Goal: Book appointment/travel/reservation

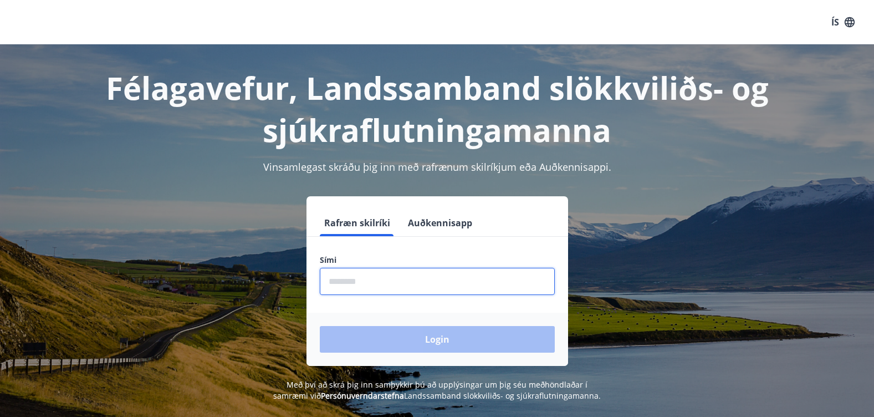
click at [355, 280] on input "phone" at bounding box center [437, 281] width 235 height 27
click at [372, 284] on input "phone" at bounding box center [437, 281] width 235 height 27
type input "*"
click at [371, 284] on input "phone" at bounding box center [437, 281] width 235 height 27
type input "********"
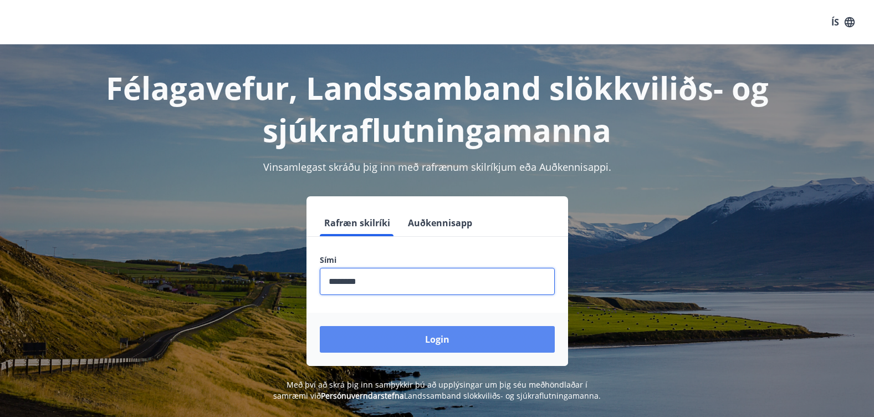
click at [375, 335] on button "Login" at bounding box center [437, 339] width 235 height 27
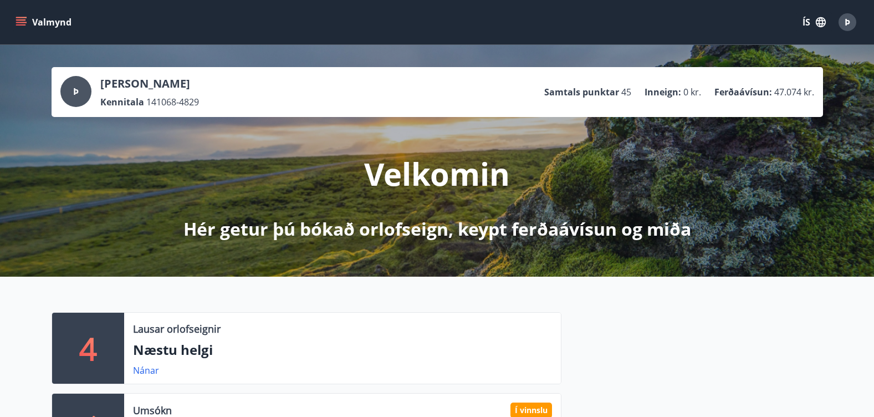
click at [19, 23] on icon "menu" at bounding box center [21, 22] width 11 height 11
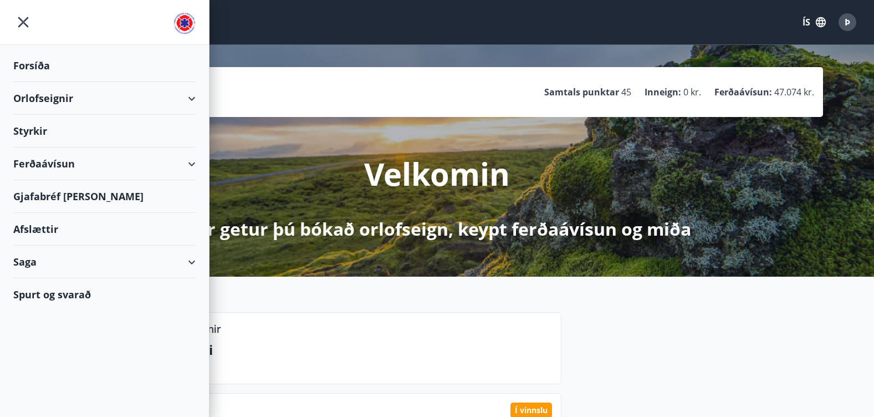
click at [40, 90] on div "Orlofseignir" at bounding box center [104, 98] width 182 height 33
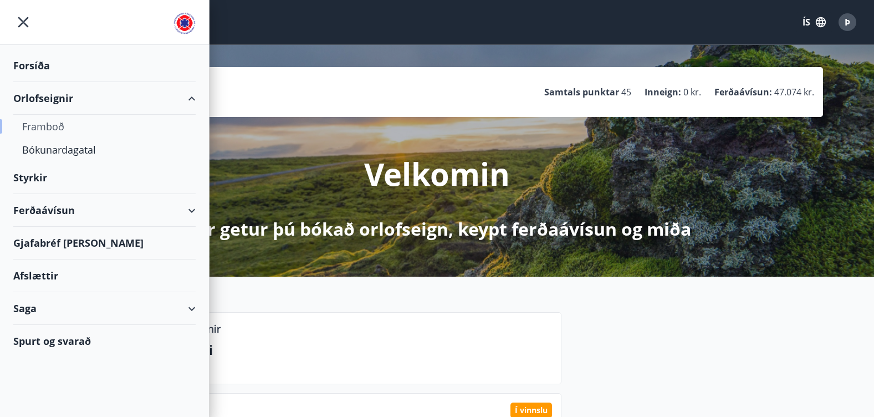
click at [41, 125] on div "Framboð" at bounding box center [104, 126] width 165 height 23
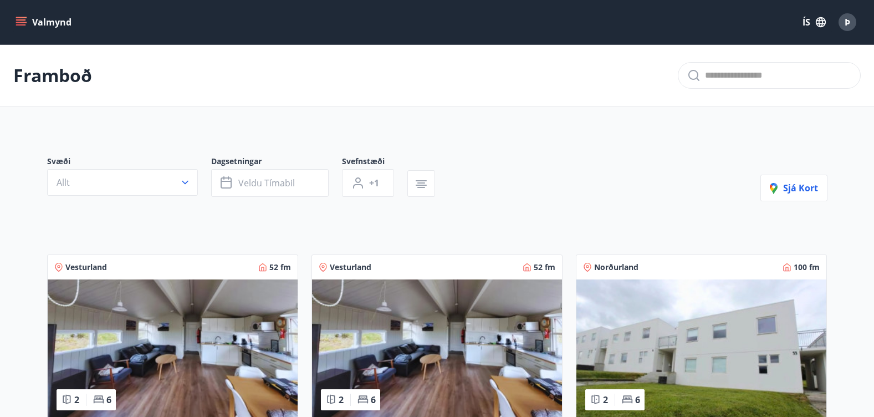
click at [18, 24] on icon "menu" at bounding box center [21, 22] width 11 height 11
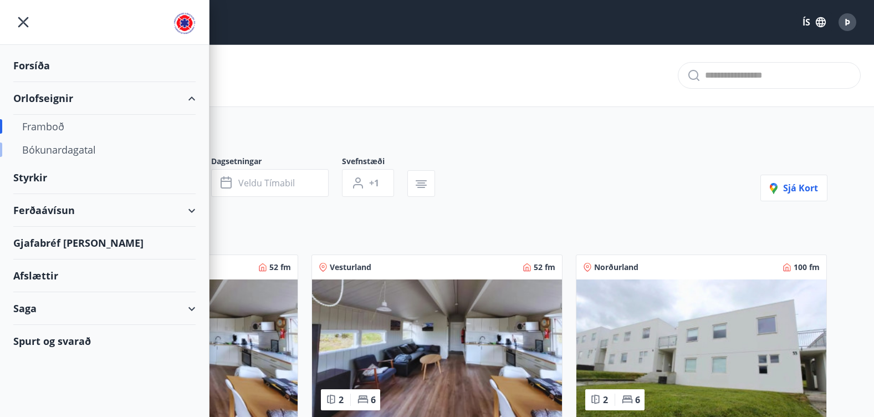
click at [55, 151] on div "Bókunardagatal" at bounding box center [104, 149] width 165 height 23
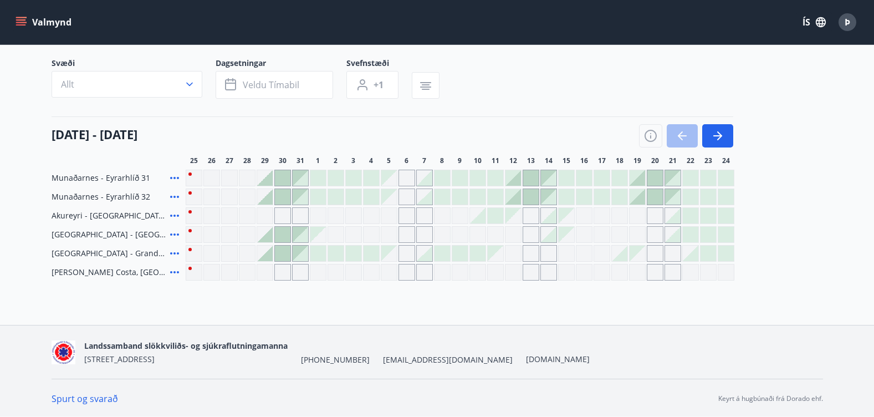
scroll to position [73, 0]
click at [390, 178] on div "Gráir dagar eru ekki bókanlegir" at bounding box center [389, 177] width 16 height 16
click at [386, 176] on div "Gráir dagar eru ekki bókanlegir" at bounding box center [389, 177] width 16 height 16
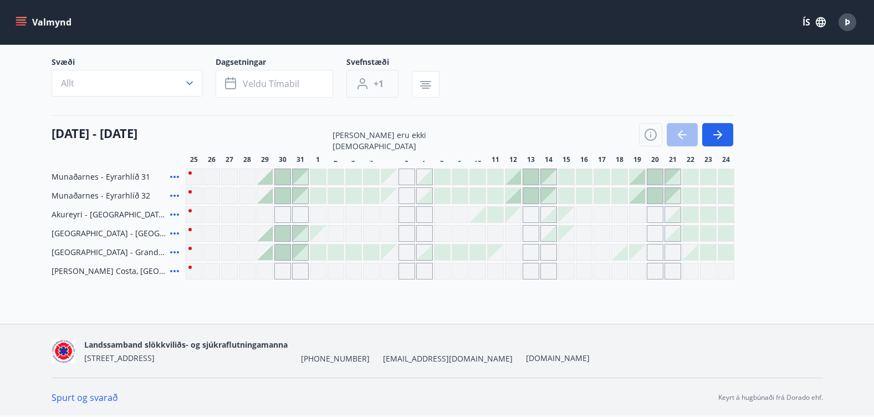
scroll to position [0, 0]
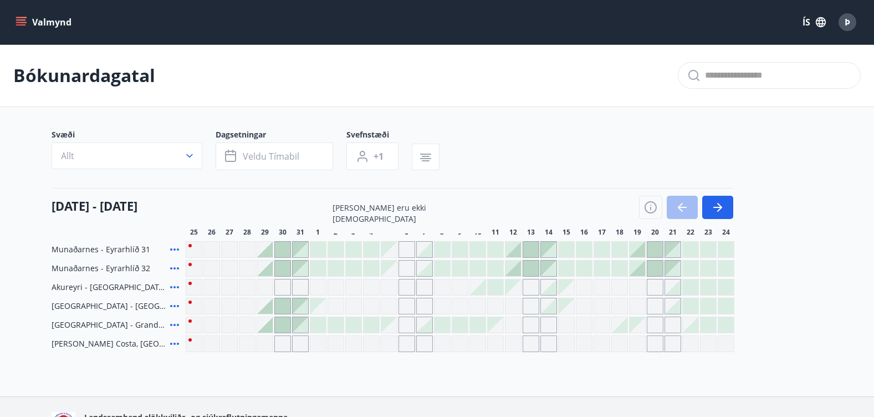
click at [174, 249] on icon at bounding box center [174, 249] width 9 height 2
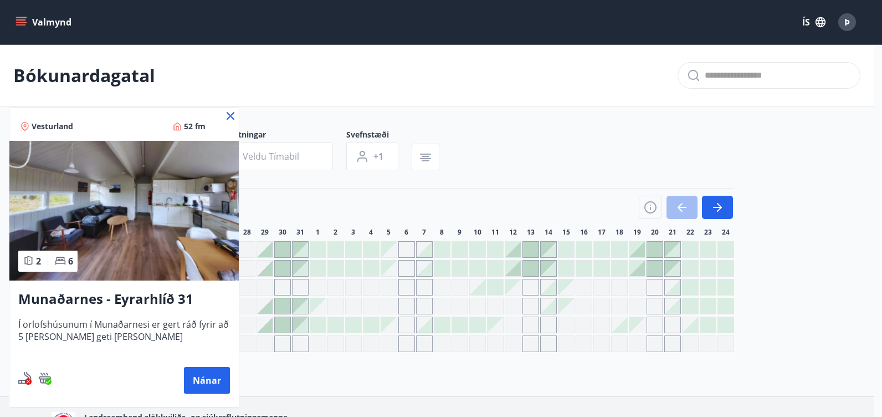
click at [231, 117] on icon at bounding box center [230, 115] width 13 height 13
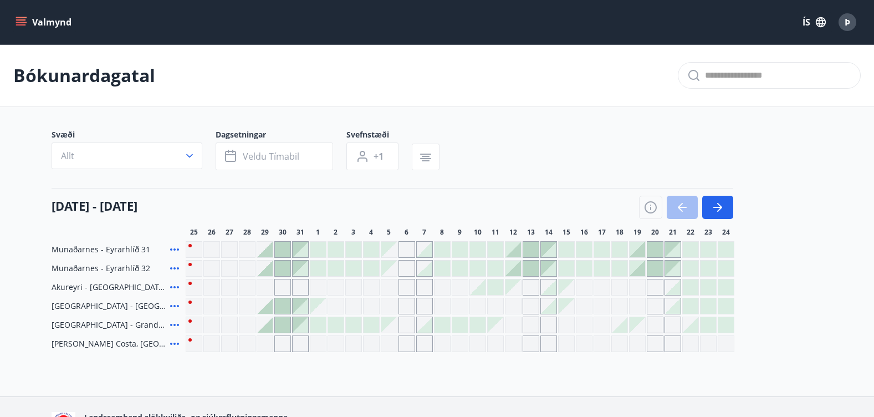
click at [284, 249] on div at bounding box center [283, 250] width 16 height 16
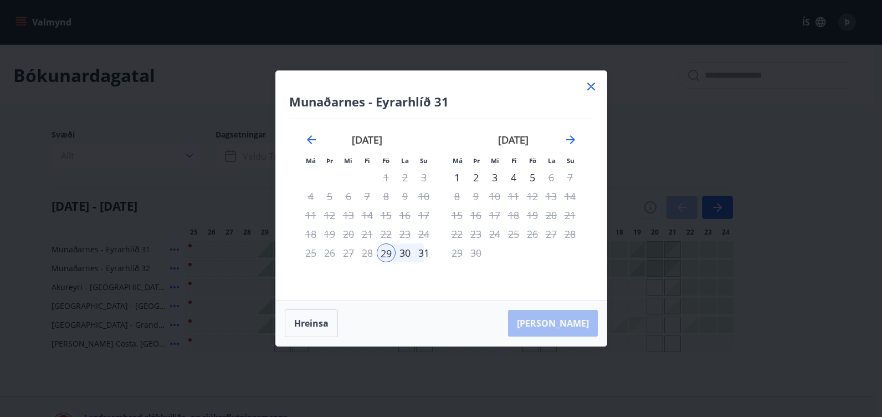
click at [592, 88] on icon at bounding box center [591, 87] width 8 height 8
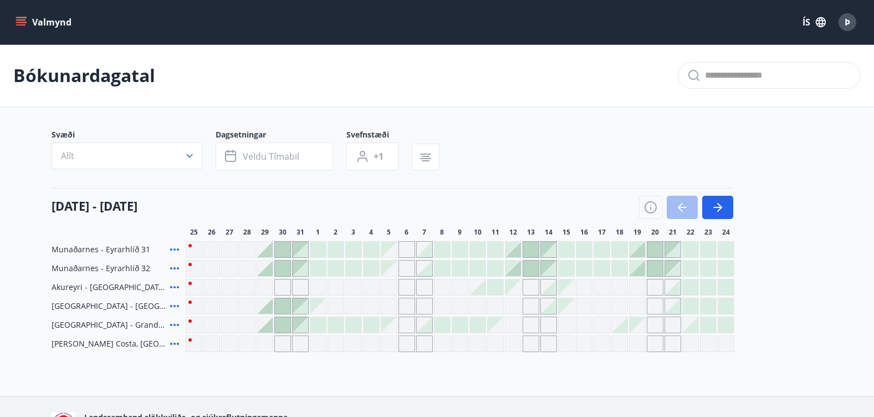
click at [133, 268] on span "Munaðarnes - Eyrarhlíð 32" at bounding box center [101, 268] width 99 height 11
click at [134, 268] on span "Munaðarnes - Eyrarhlíð 32" at bounding box center [101, 268] width 99 height 11
click at [136, 268] on span "Munaðarnes - Eyrarhlíð 32" at bounding box center [101, 268] width 99 height 11
click at [407, 268] on div "Gráir dagar eru ekki bókanlegir" at bounding box center [406, 268] width 17 height 17
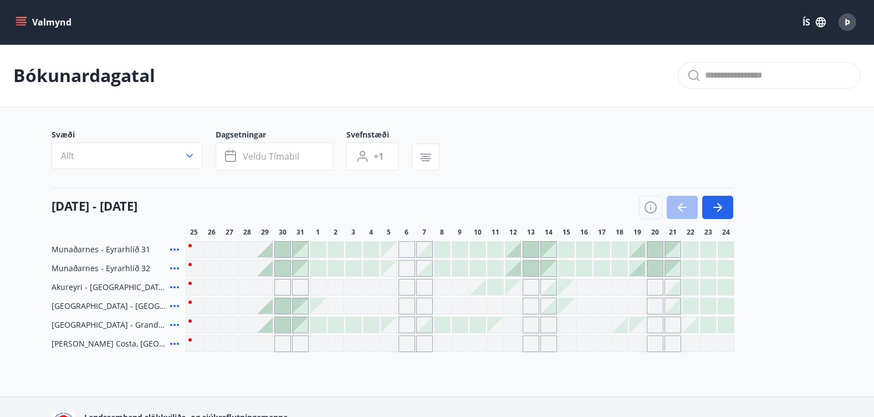
click at [407, 268] on div "Gráir dagar eru ekki bókanlegir" at bounding box center [406, 268] width 17 height 17
click at [389, 268] on div "Gráir dagar eru ekki bókanlegir" at bounding box center [389, 268] width 16 height 16
click at [407, 275] on div "Gráir dagar eru ekki bókanlegir" at bounding box center [406, 268] width 17 height 17
click at [427, 269] on div at bounding box center [425, 268] width 16 height 16
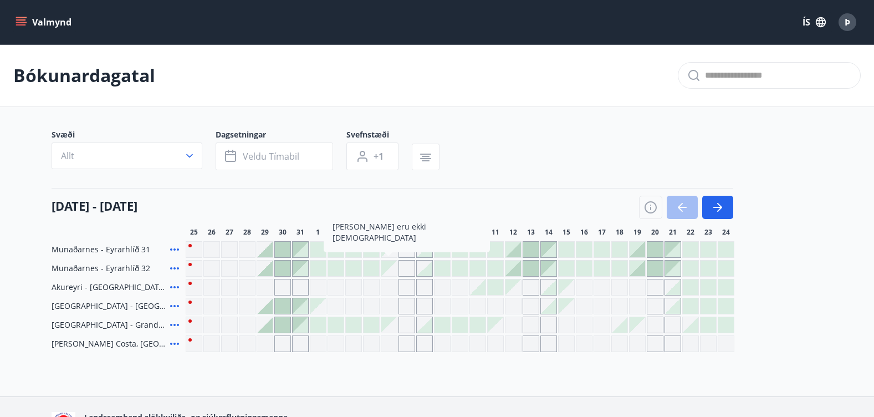
click at [452, 268] on div at bounding box center [460, 268] width 16 height 16
click at [461, 268] on div at bounding box center [460, 268] width 16 height 16
click at [472, 260] on div at bounding box center [477, 268] width 17 height 17
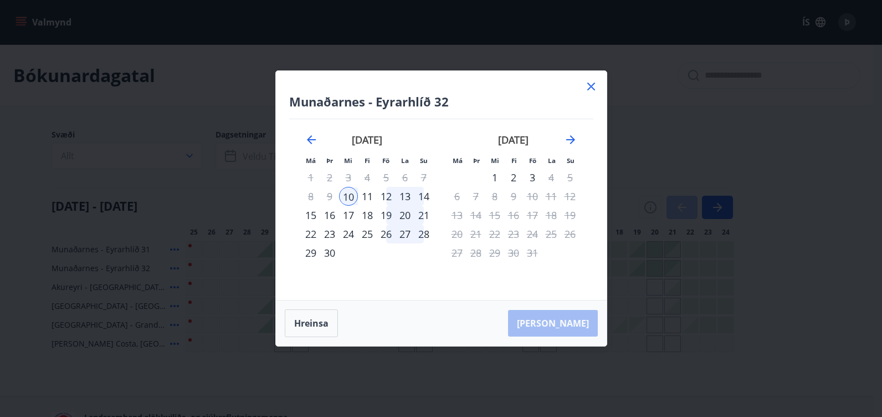
click at [591, 89] on icon at bounding box center [591, 86] width 13 height 13
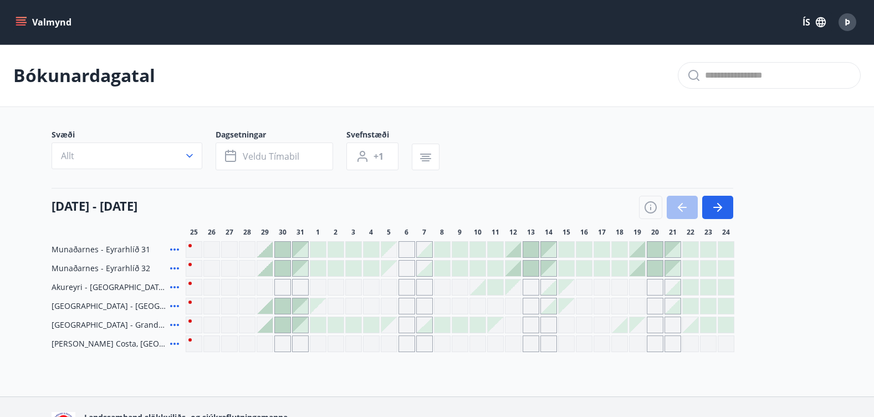
click at [405, 248] on div "Gráir dagar eru ekki bókanlegir" at bounding box center [406, 249] width 17 height 17
click at [369, 250] on div at bounding box center [372, 250] width 16 height 16
click at [370, 250] on div at bounding box center [372, 250] width 16 height 16
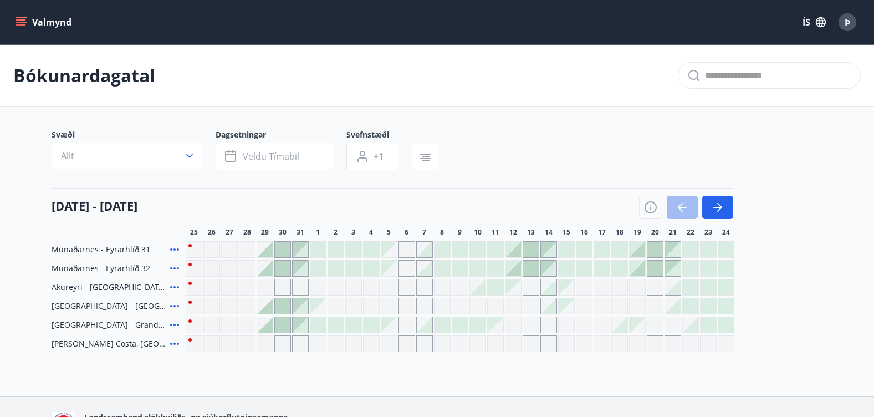
click at [406, 248] on div "Gráir dagar eru ekki bókanlegir" at bounding box center [406, 249] width 17 height 17
click at [407, 248] on div "Gráir dagar eru ekki bókanlegir" at bounding box center [406, 249] width 17 height 17
click at [657, 251] on div at bounding box center [655, 250] width 16 height 16
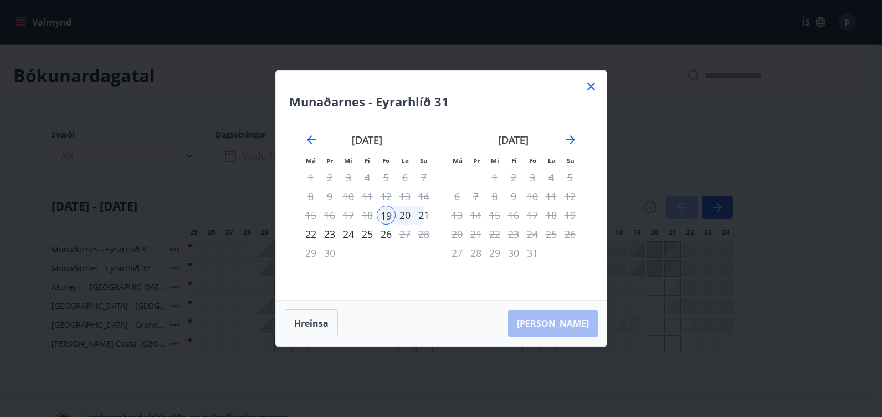
click at [591, 89] on icon at bounding box center [591, 86] width 13 height 13
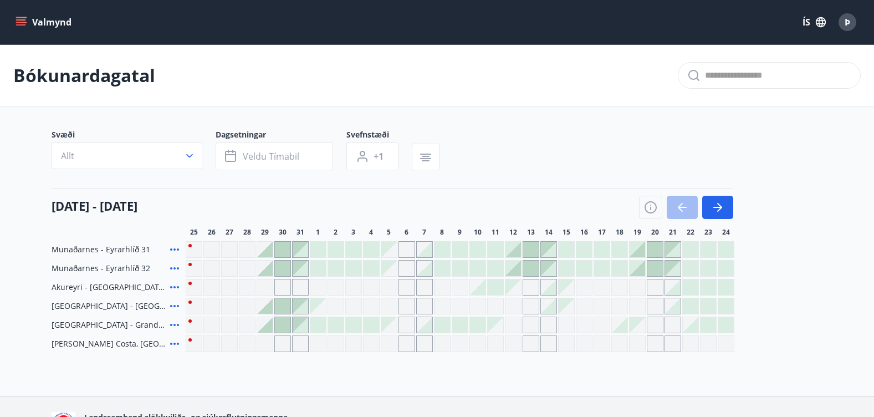
click at [368, 289] on div "Gráir dagar eru ekki bókanlegir" at bounding box center [371, 287] width 17 height 17
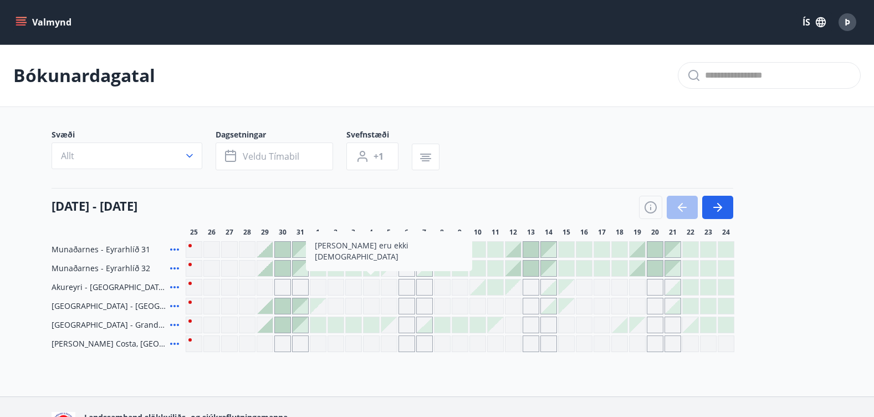
click at [390, 197] on div "[DATE] - [DATE]" at bounding box center [393, 203] width 682 height 31
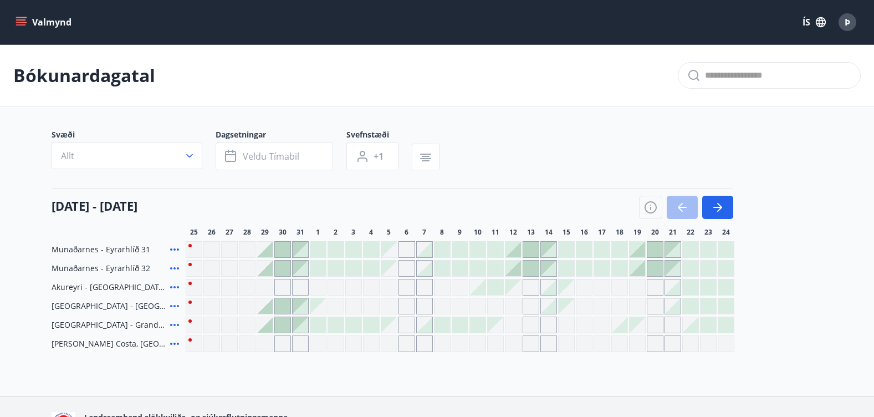
click at [530, 250] on div at bounding box center [531, 250] width 16 height 16
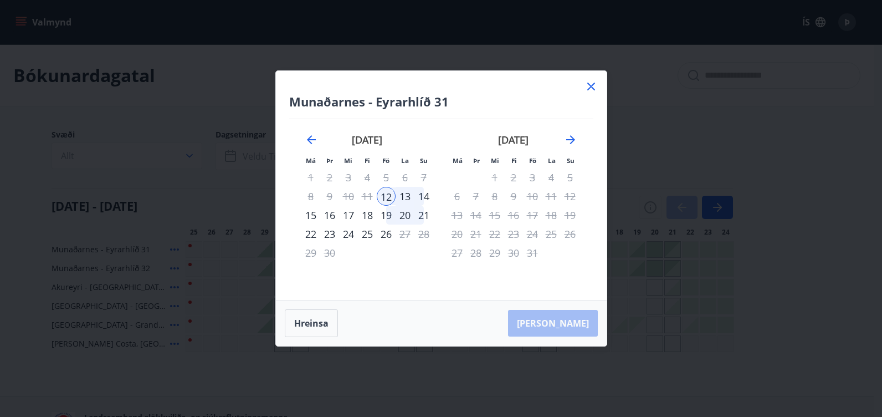
click at [594, 87] on icon at bounding box center [591, 86] width 13 height 13
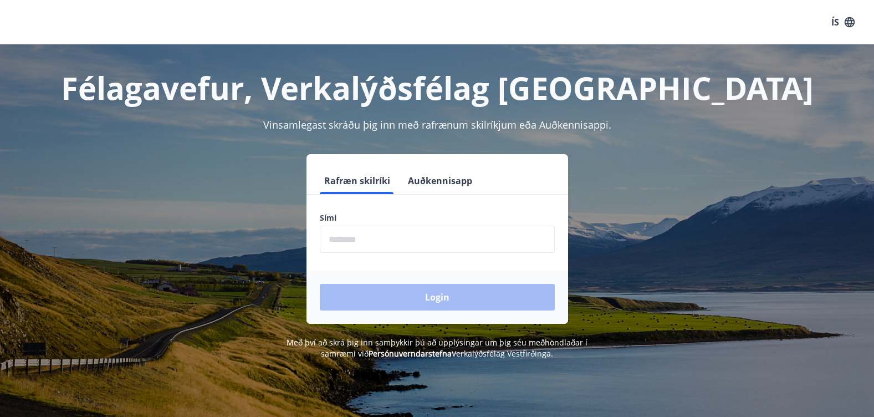
click at [350, 229] on input "phone" at bounding box center [437, 239] width 235 height 27
type input "********"
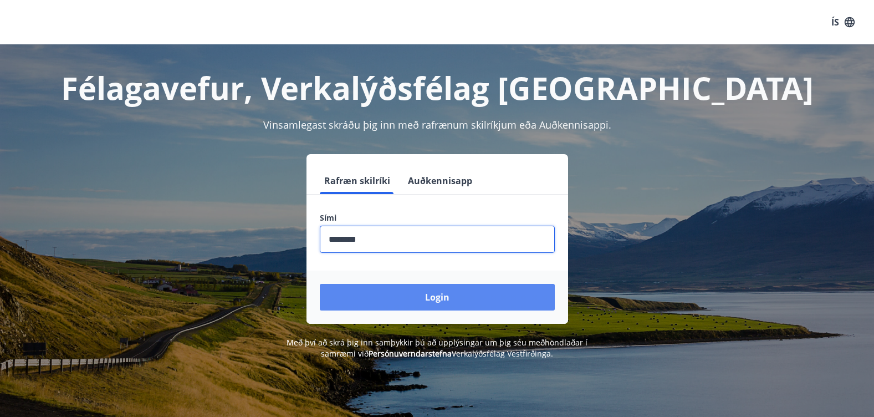
click at [364, 300] on button "Login" at bounding box center [437, 297] width 235 height 27
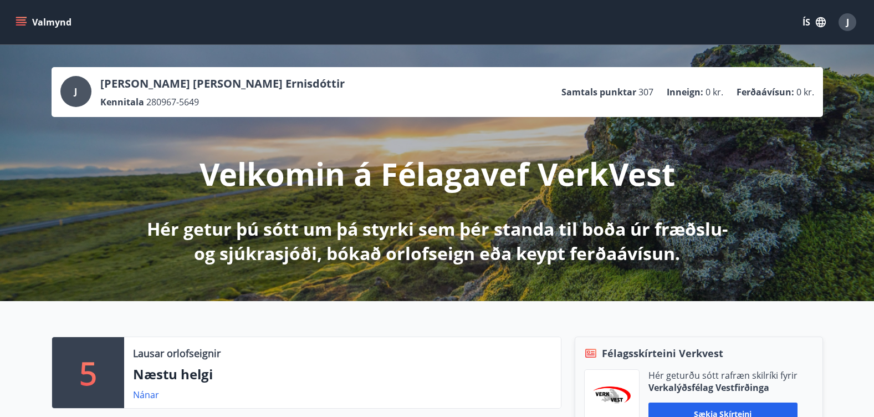
click at [20, 18] on icon "menu" at bounding box center [22, 17] width 12 height 1
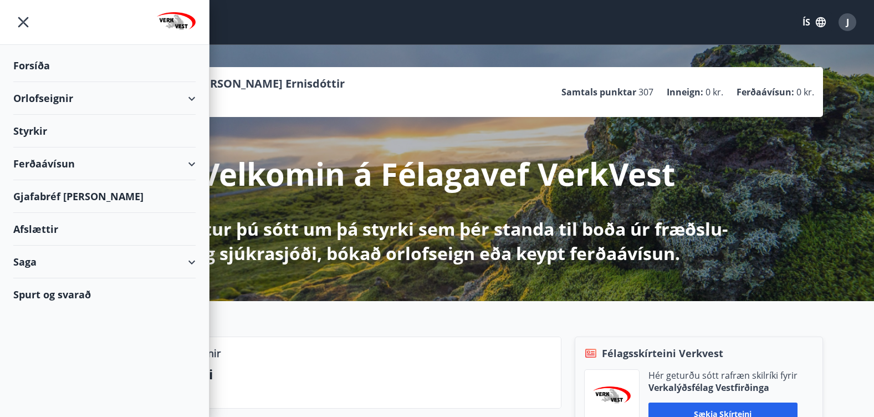
click at [44, 96] on div "Orlofseignir" at bounding box center [104, 98] width 182 height 33
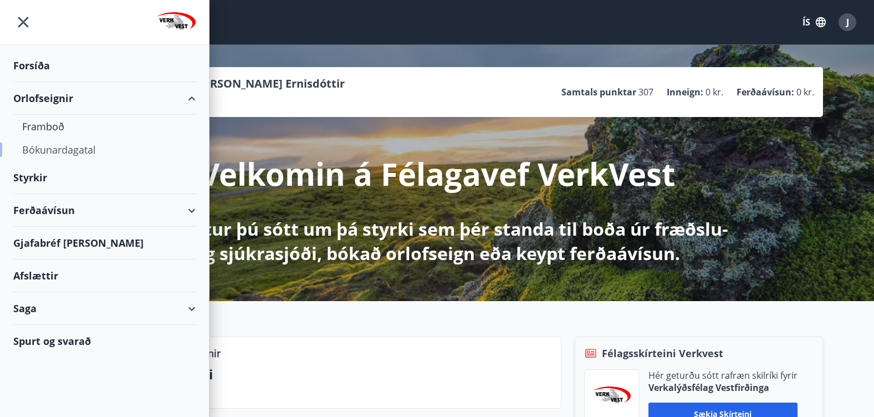
click at [39, 148] on div "Bókunardagatal" at bounding box center [104, 149] width 165 height 23
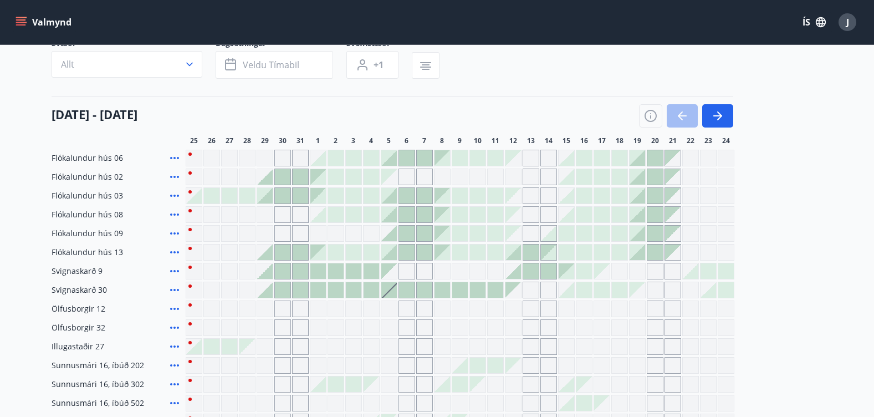
scroll to position [111, 0]
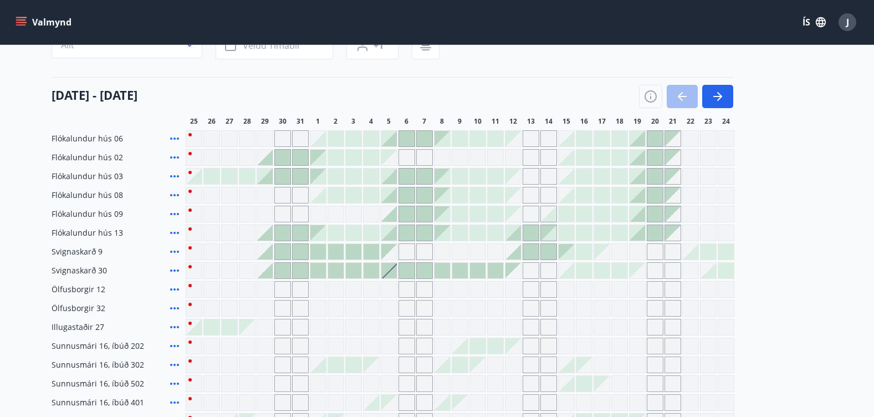
click at [387, 253] on div "Gráir dagar eru ekki bókanlegir" at bounding box center [389, 252] width 16 height 16
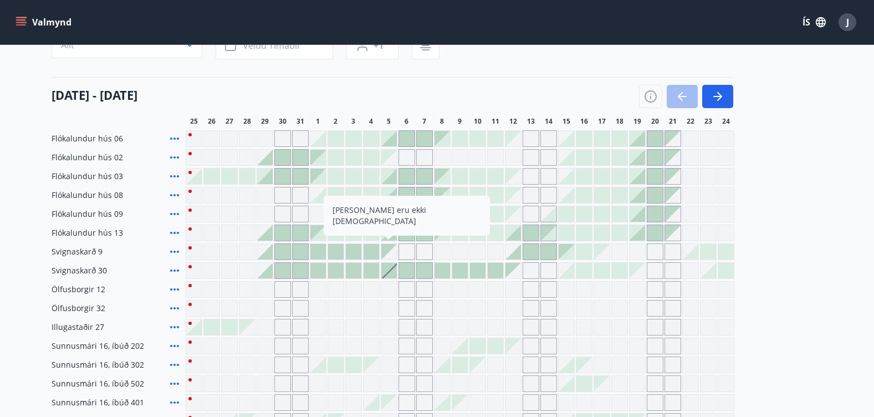
click at [391, 254] on div "Gráir dagar eru ekki bókanlegir" at bounding box center [389, 252] width 16 height 16
click at [392, 254] on div "Gráir dagar eru ekki bókanlegir" at bounding box center [389, 252] width 16 height 16
click at [393, 273] on div at bounding box center [389, 271] width 16 height 16
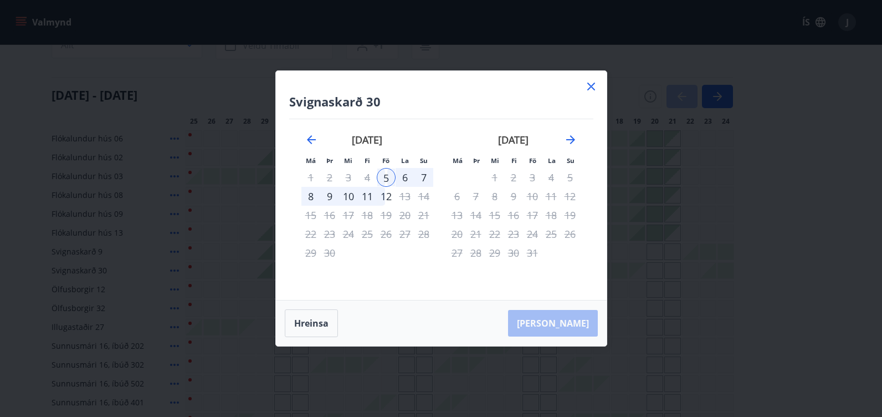
click at [423, 180] on div "7" at bounding box center [424, 177] width 19 height 19
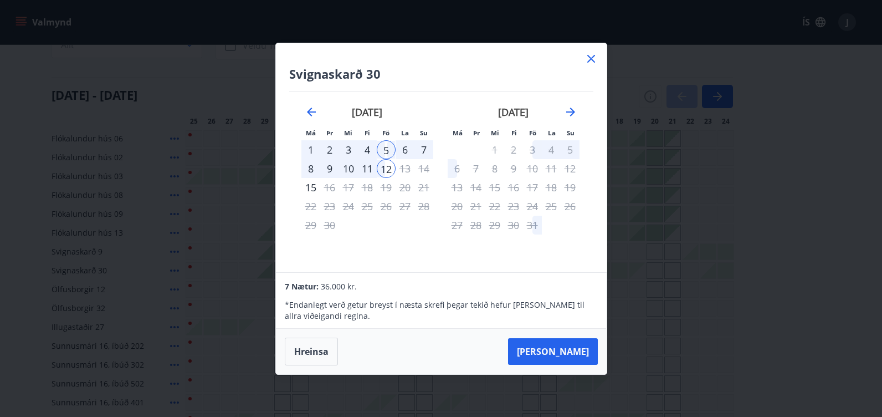
click at [590, 61] on icon at bounding box center [591, 58] width 13 height 13
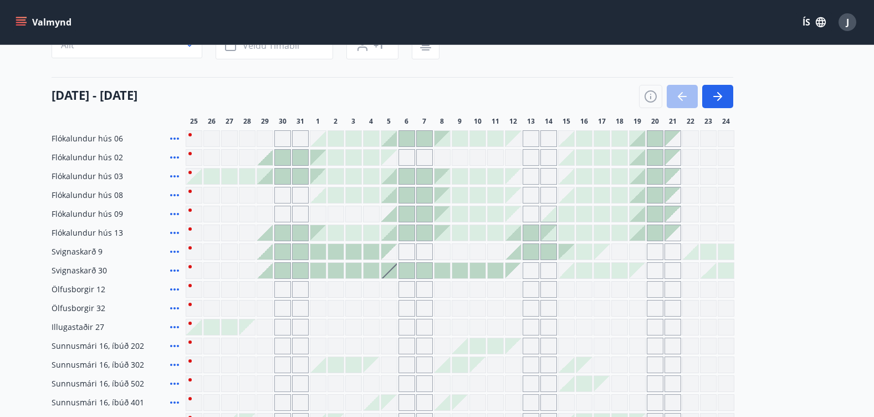
click at [392, 274] on div at bounding box center [389, 271] width 16 height 16
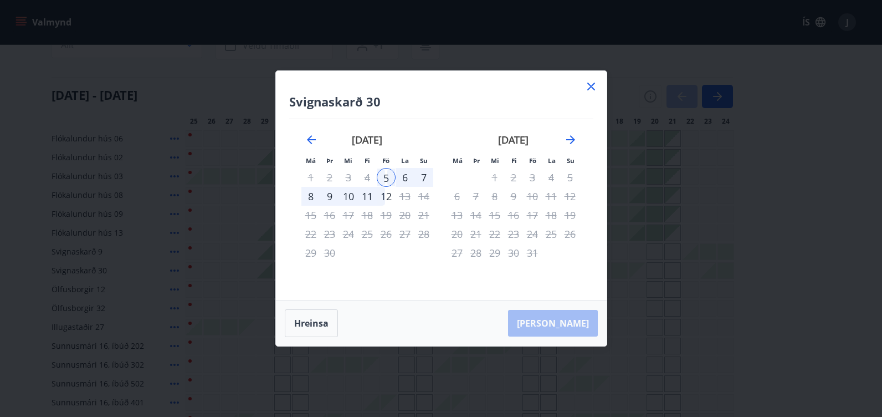
click at [423, 177] on div "7" at bounding box center [424, 177] width 19 height 19
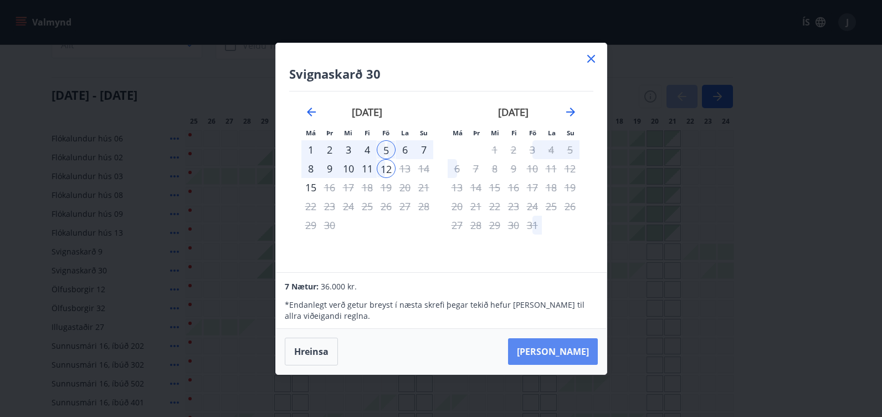
click at [556, 345] on button "Taka Frá" at bounding box center [553, 351] width 90 height 27
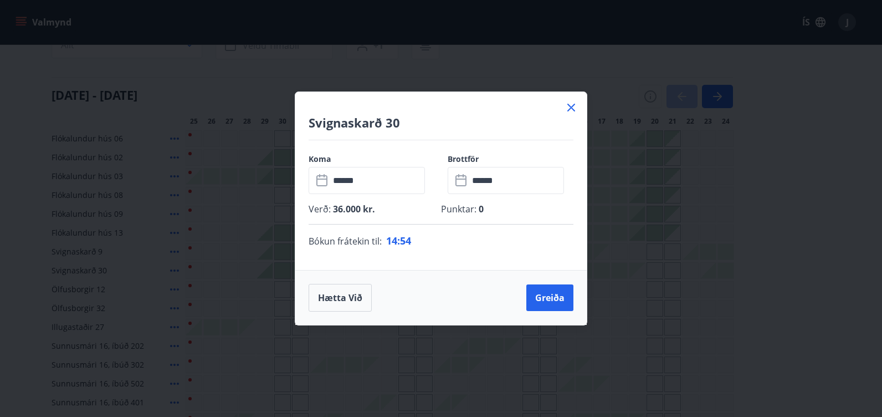
click at [465, 182] on icon at bounding box center [462, 180] width 13 height 13
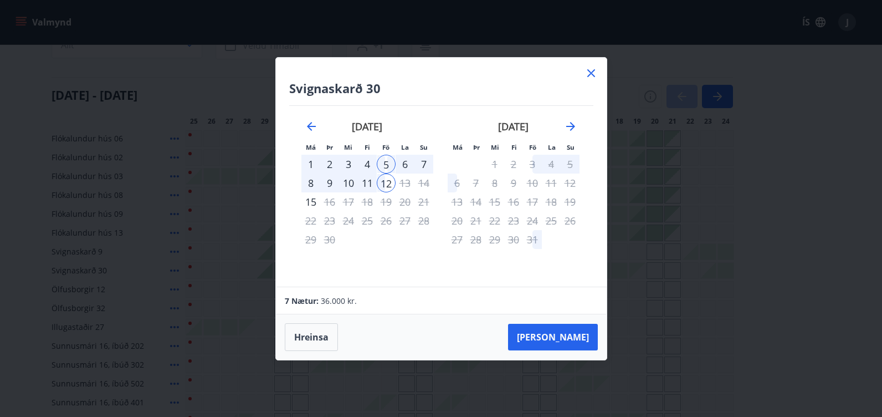
click at [423, 165] on div "7" at bounding box center [424, 164] width 19 height 19
click at [423, 163] on div "7" at bounding box center [424, 164] width 19 height 19
click at [423, 162] on div "7" at bounding box center [424, 164] width 19 height 19
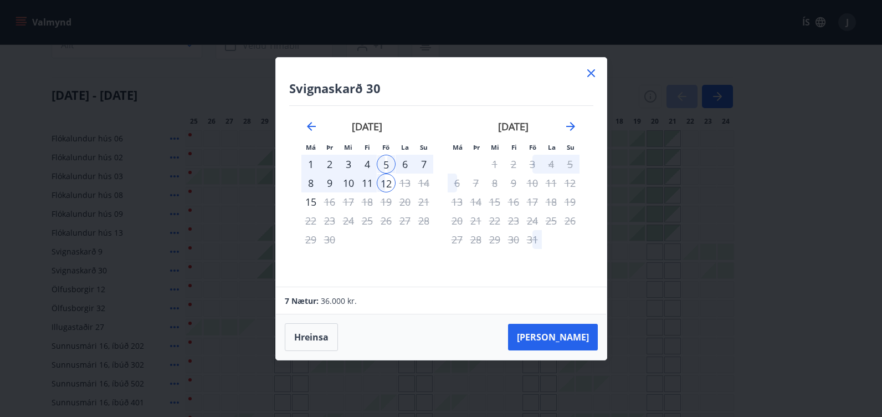
click at [423, 162] on div "7" at bounding box center [424, 164] width 19 height 19
click at [592, 76] on icon at bounding box center [591, 73] width 13 height 13
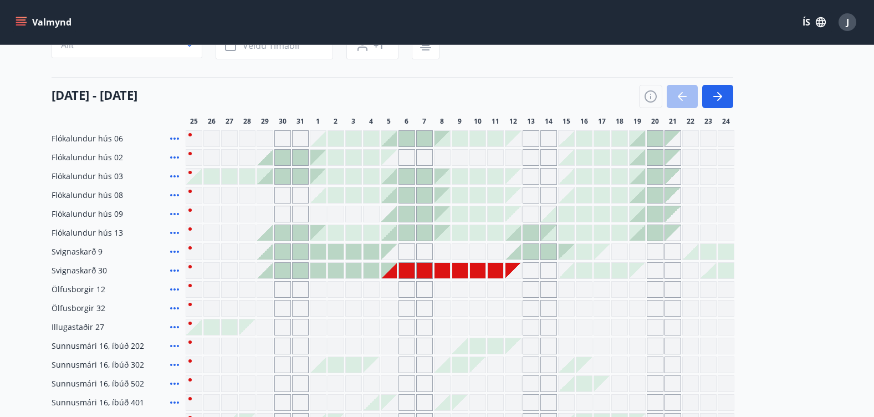
click at [367, 310] on div "Gráir dagar eru ekki bókanlegir" at bounding box center [371, 308] width 17 height 17
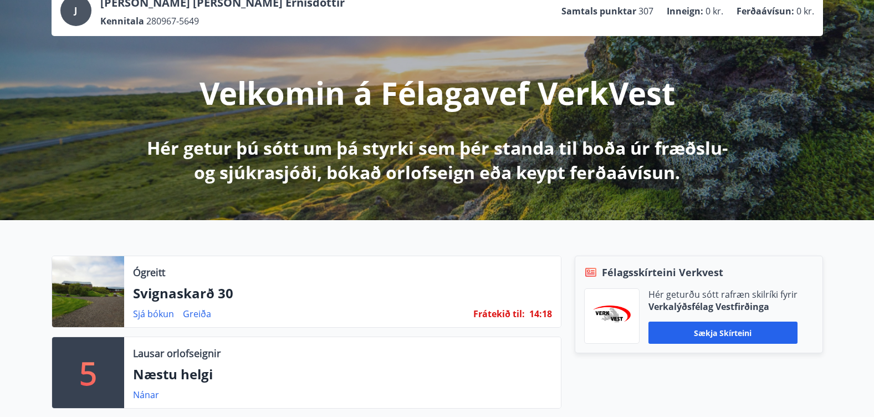
scroll to position [111, 0]
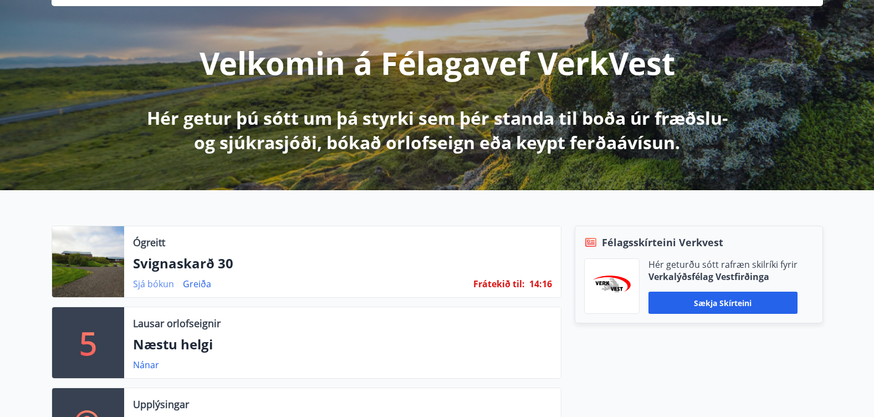
click at [159, 282] on link "Sjá bókun" at bounding box center [153, 284] width 41 height 12
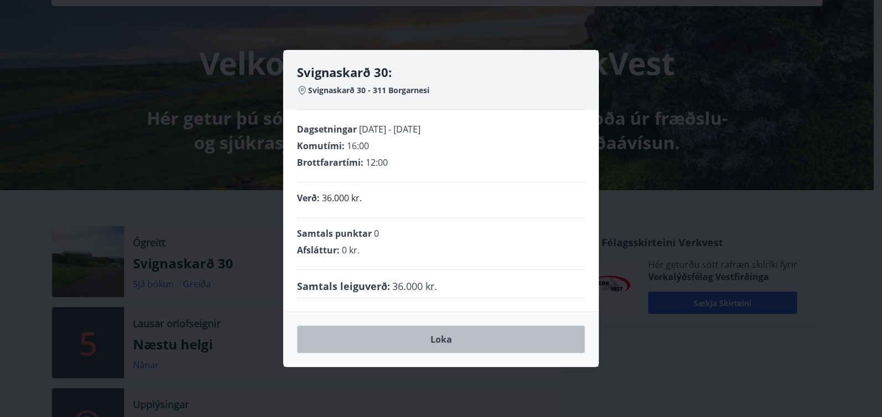
click at [462, 340] on button "Loka" at bounding box center [441, 339] width 288 height 28
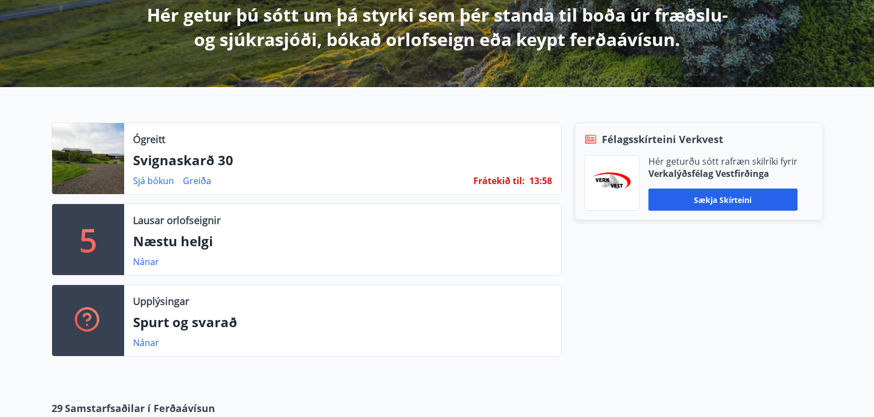
scroll to position [222, 0]
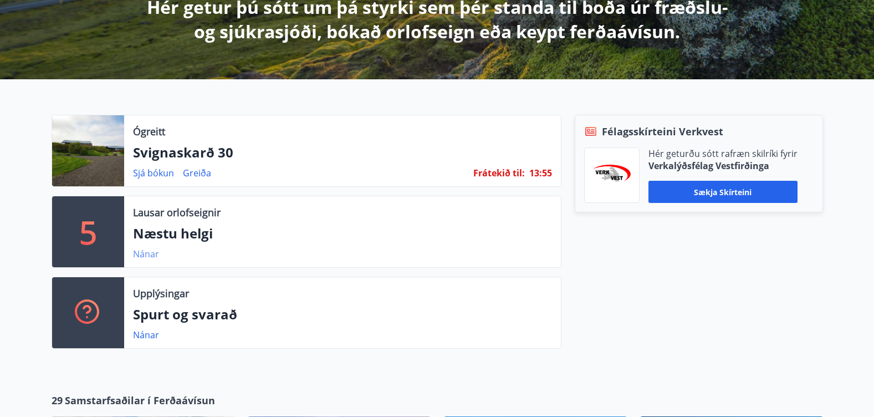
click at [146, 256] on link "Nánar" at bounding box center [146, 254] width 26 height 12
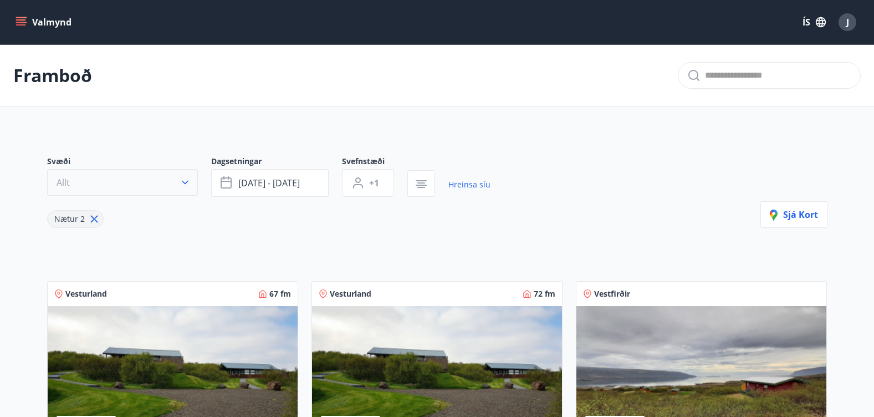
click at [186, 183] on icon "button" at bounding box center [185, 183] width 7 height 4
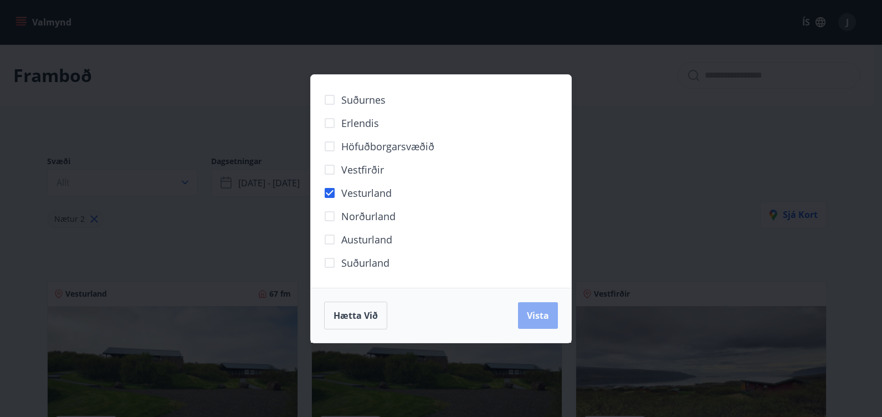
click at [539, 318] on span "Vista" at bounding box center [538, 315] width 22 height 12
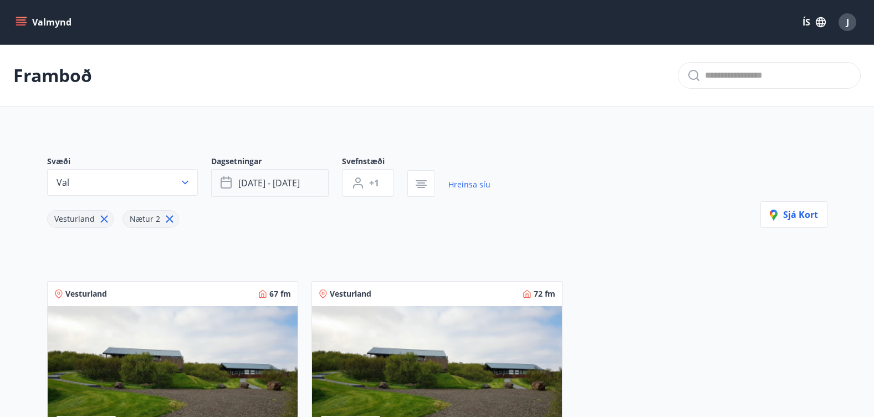
click at [286, 185] on span "ágú 29 - sep 01" at bounding box center [269, 183] width 62 height 12
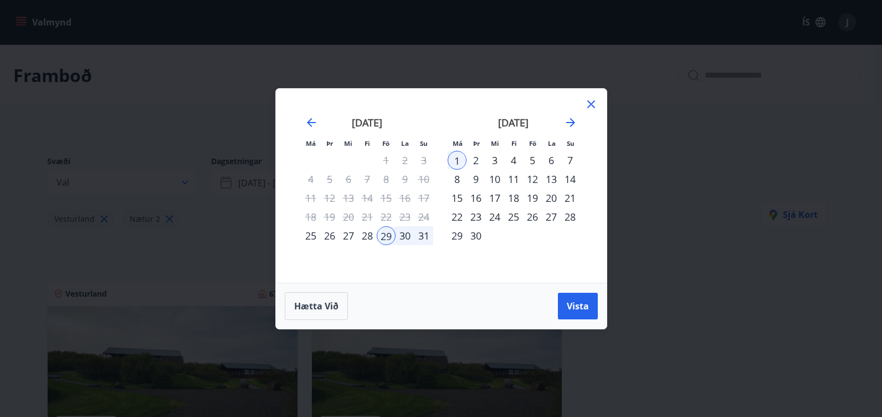
click at [531, 159] on div "5" at bounding box center [532, 160] width 19 height 19
click at [573, 160] on div "7" at bounding box center [570, 160] width 19 height 19
click at [569, 304] on span "Vista" at bounding box center [578, 306] width 22 height 12
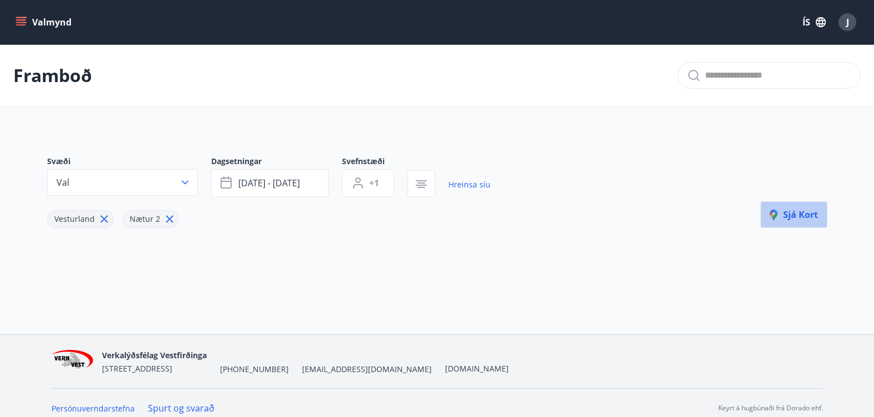
click at [794, 213] on span "Sjá kort" at bounding box center [794, 214] width 48 height 12
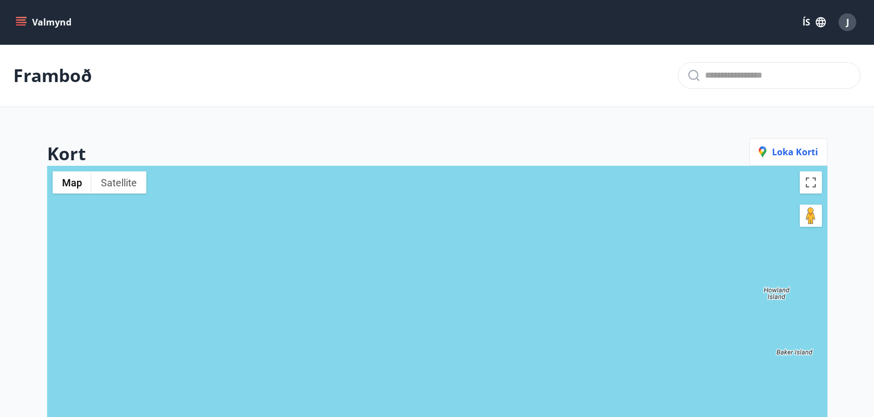
click at [22, 22] on icon "menu" at bounding box center [22, 22] width 12 height 1
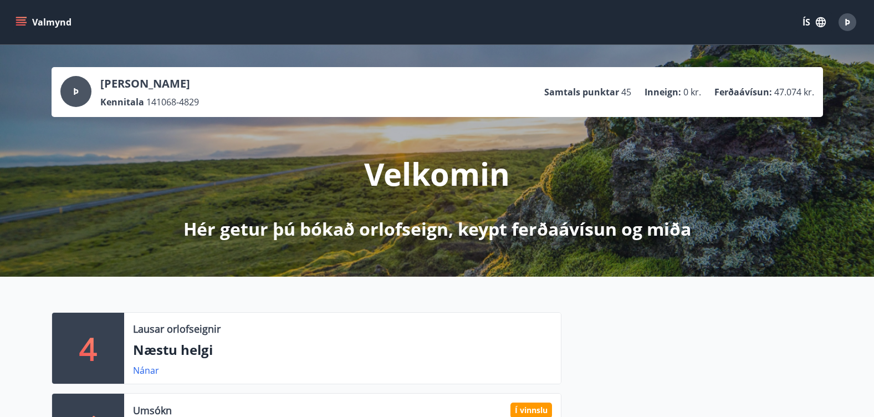
click at [21, 20] on icon "menu" at bounding box center [21, 19] width 10 height 1
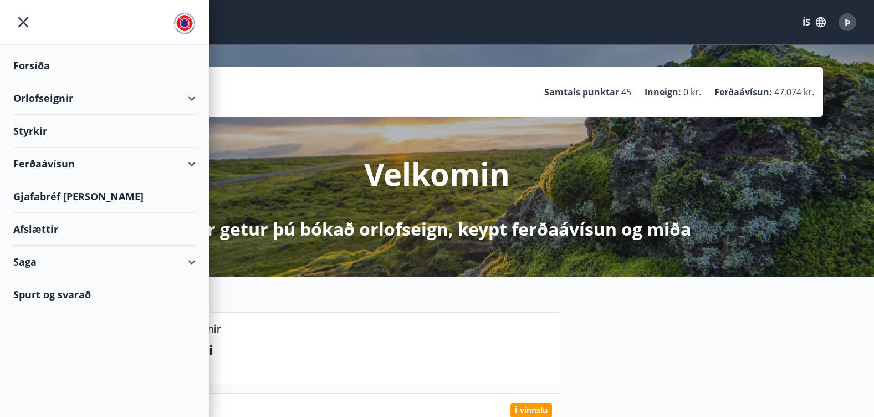
click at [69, 97] on div "Orlofseignir" at bounding box center [104, 98] width 182 height 33
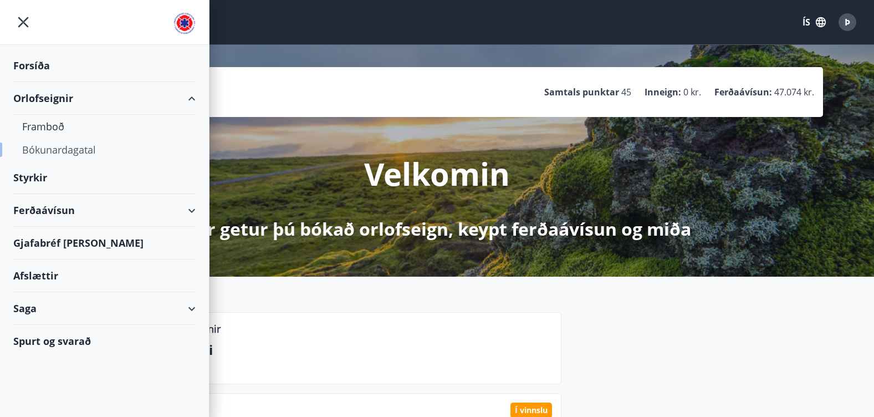
click at [49, 151] on div "Bókunardagatal" at bounding box center [104, 149] width 165 height 23
